Goal: Task Accomplishment & Management: Manage account settings

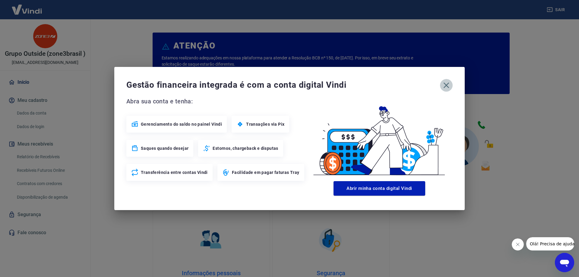
click at [446, 85] on icon "button" at bounding box center [447, 86] width 6 height 6
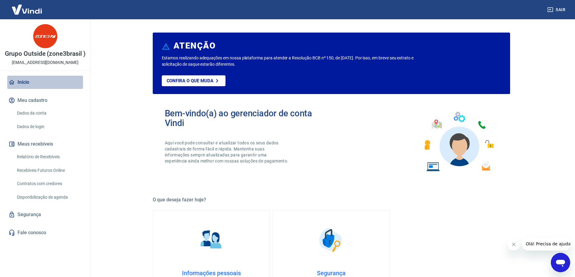
click at [27, 89] on link "Início" at bounding box center [45, 82] width 76 height 13
click at [28, 89] on link "Início" at bounding box center [45, 82] width 76 height 13
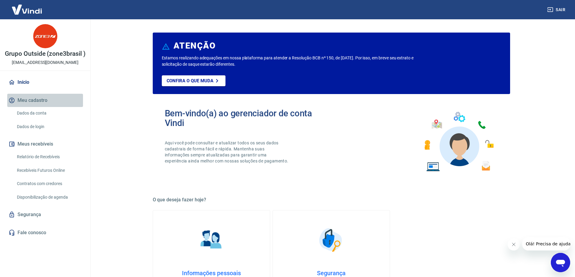
click at [35, 107] on button "Meu cadastro" at bounding box center [45, 100] width 76 height 13
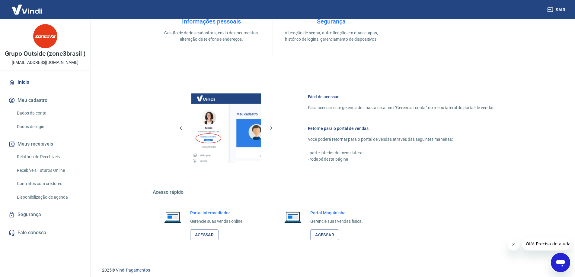
scroll to position [256, 0]
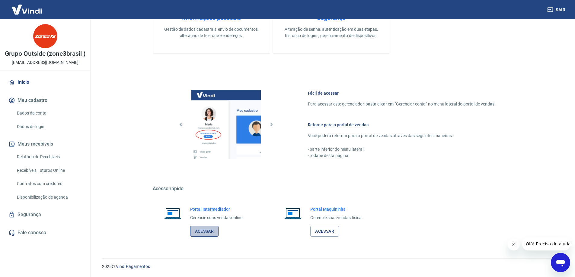
click at [200, 232] on link "Acessar" at bounding box center [204, 231] width 29 height 11
